Goal: Find specific page/section: Find specific page/section

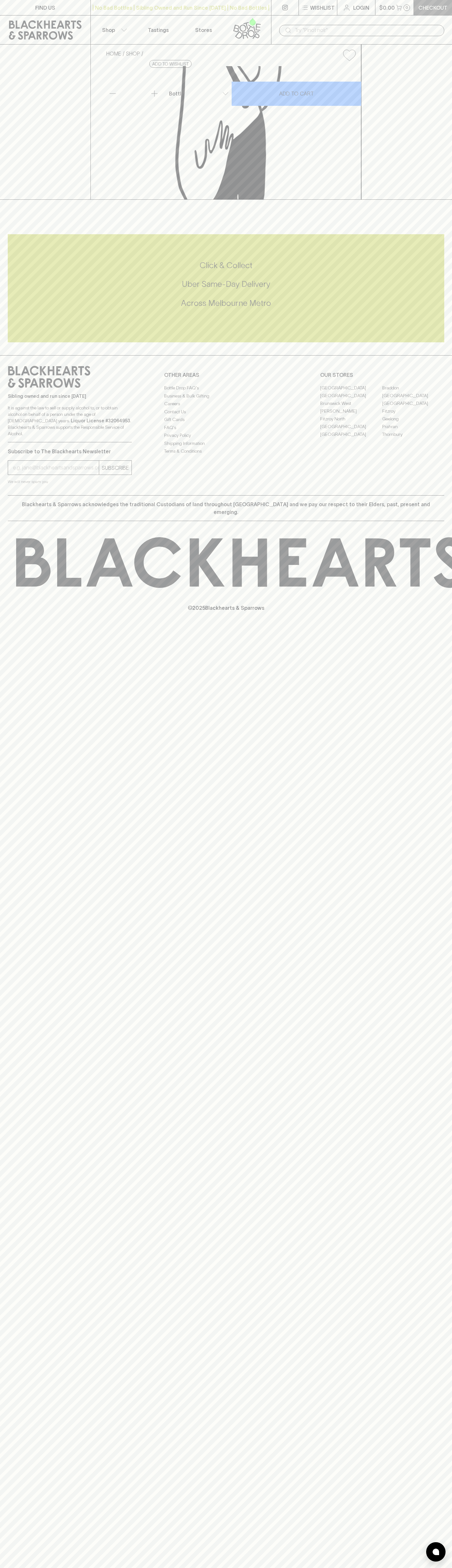
click at [426, 0] on link "Checkout" at bounding box center [433, 7] width 38 height 15
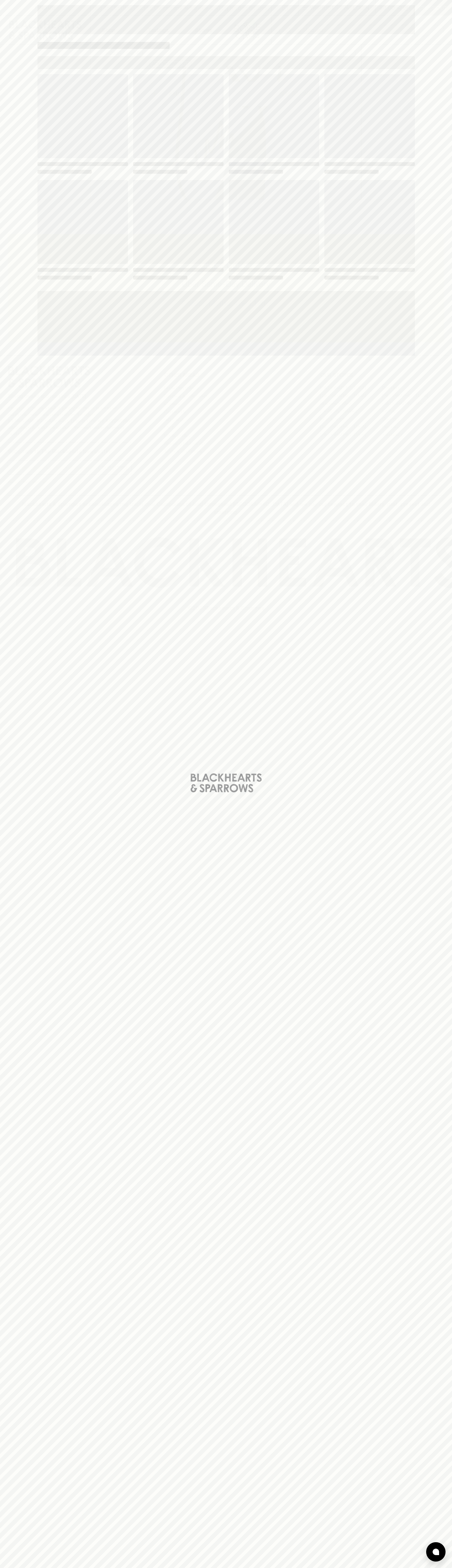
click at [443, 1049] on div "Loading" at bounding box center [226, 784] width 452 height 1568
click at [339, 1567] on html "FIND US | No Bad Bottles | Sibling Owned and Run Since 2006 | No Bad Bottles | …" at bounding box center [226, 784] width 452 height 1568
click at [10, 1206] on div "Loading" at bounding box center [226, 784] width 452 height 1568
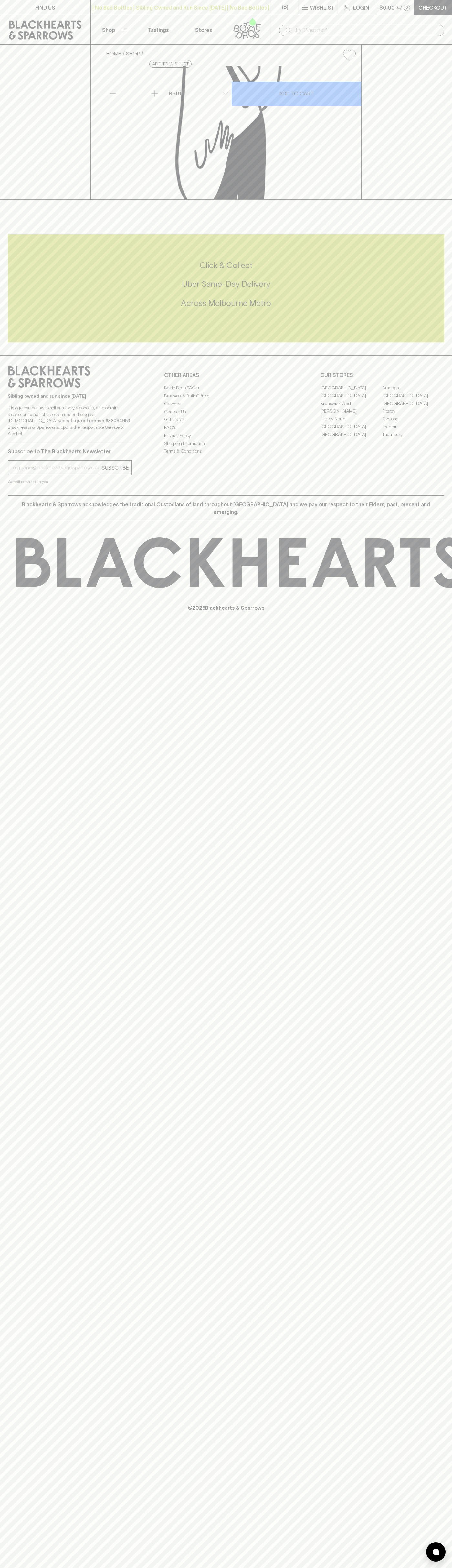
click at [351, 399] on link "[GEOGRAPHIC_DATA]" at bounding box center [351, 395] width 62 height 8
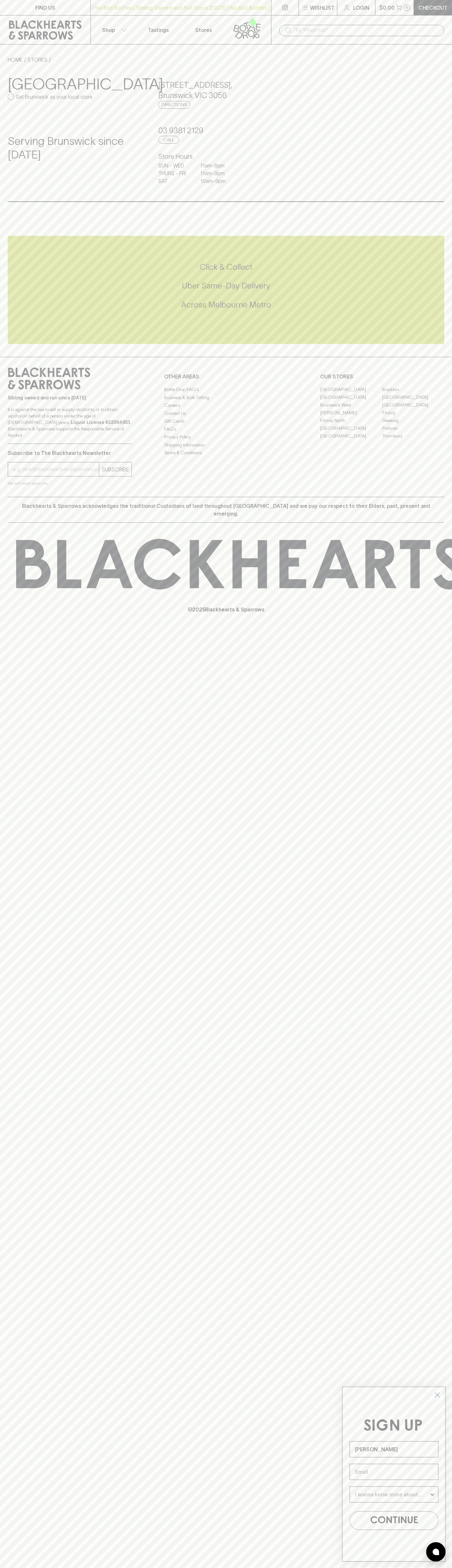
type input "John Smith"
